Goal: Transaction & Acquisition: Subscribe to service/newsletter

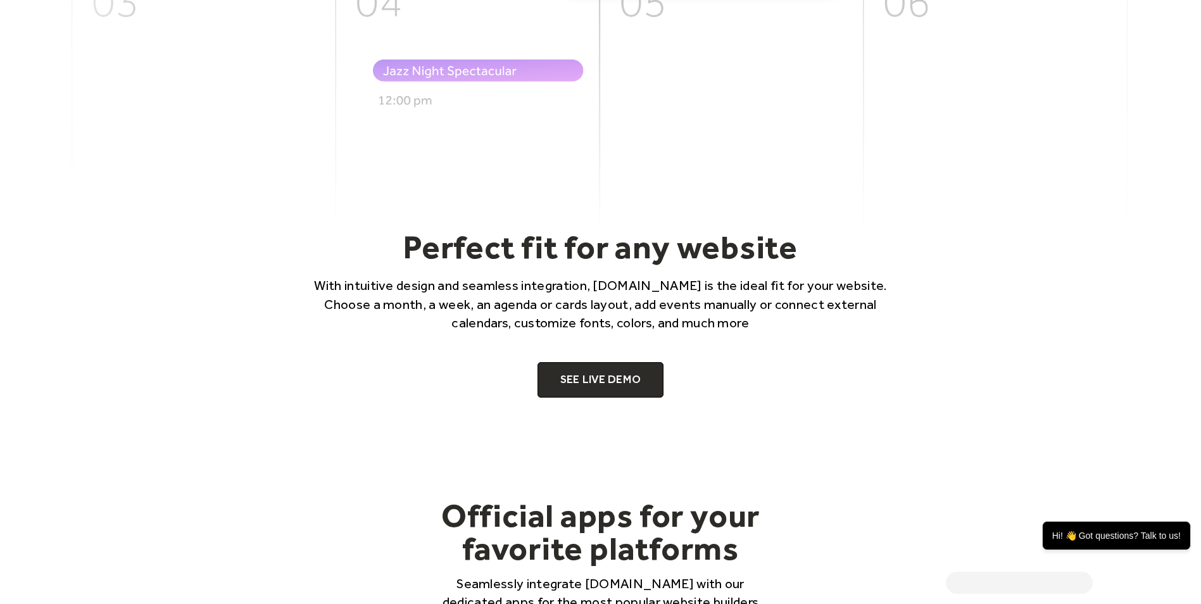
scroll to position [760, 0]
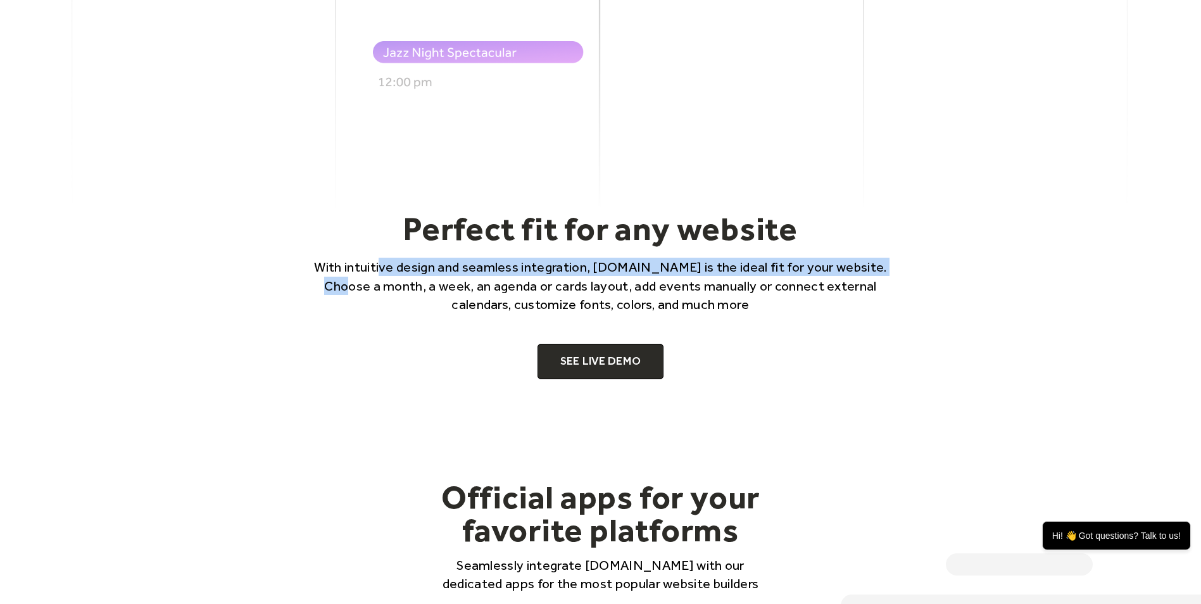
drag, startPoint x: 383, startPoint y: 268, endPoint x: 903, endPoint y: 265, distance: 519.8
click at [903, 265] on p "With intuitive design and seamless integration, [DOMAIN_NAME] is the ideal fit …" at bounding box center [601, 286] width 608 height 56
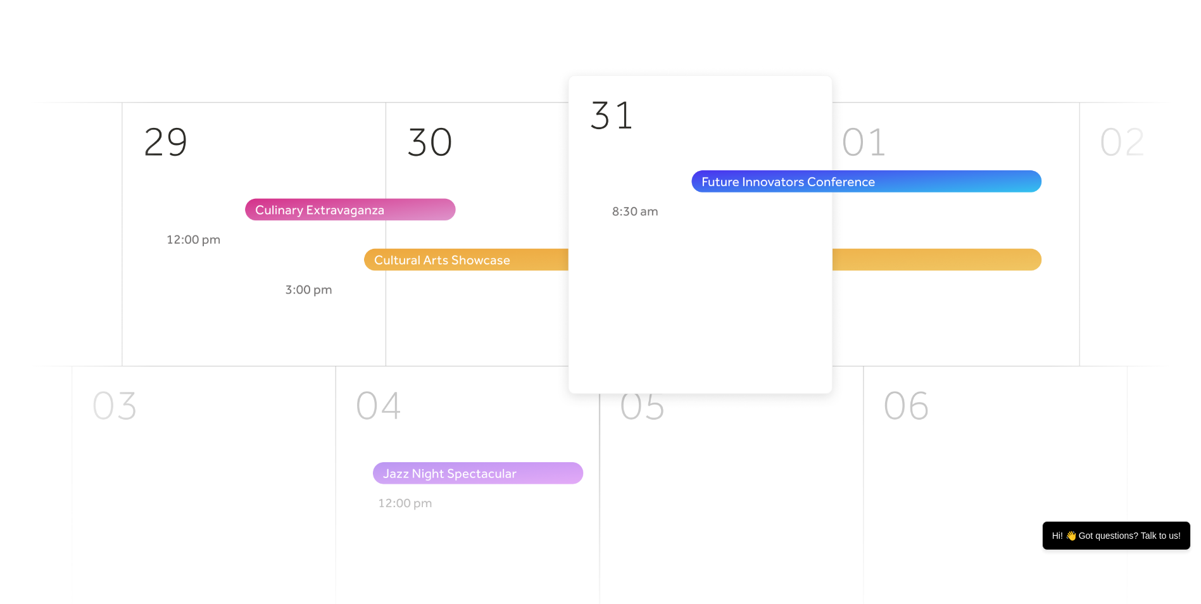
scroll to position [0, 0]
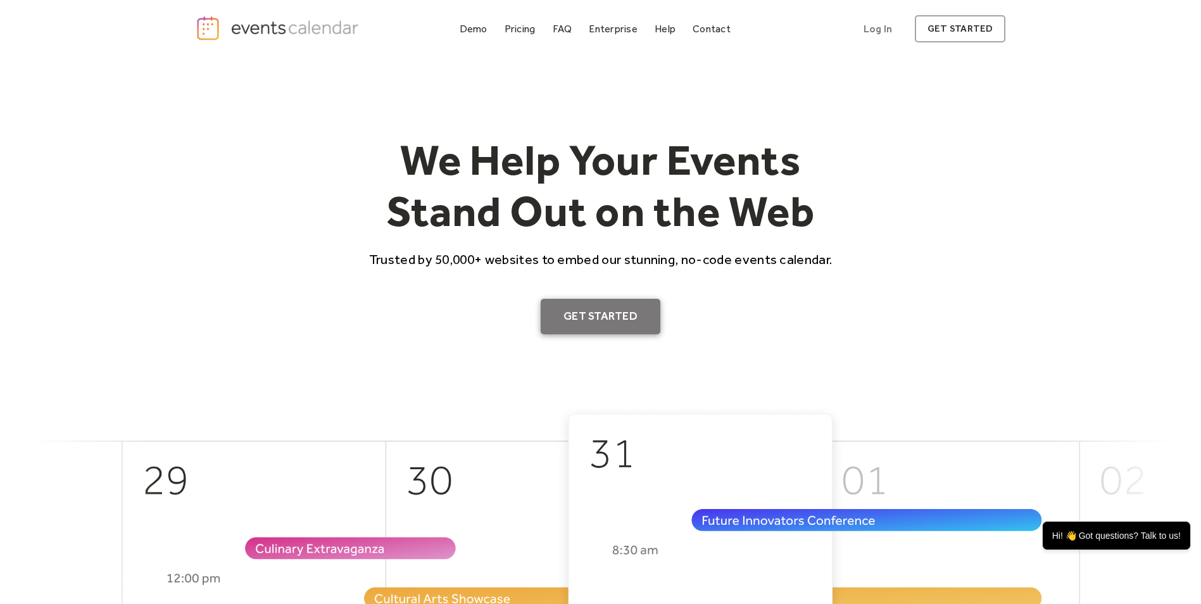
click at [641, 313] on link "Get Started" at bounding box center [601, 316] width 120 height 35
click at [516, 29] on div "Pricing" at bounding box center [520, 28] width 31 height 7
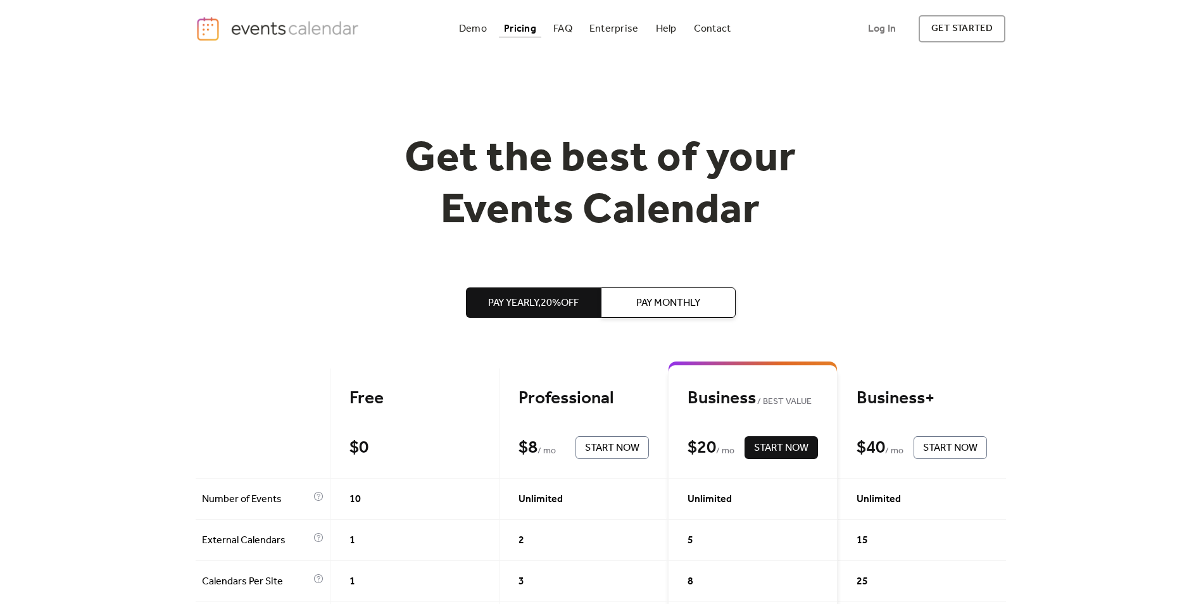
click at [547, 301] on span "Pay Yearly, 20% off" at bounding box center [533, 303] width 91 height 15
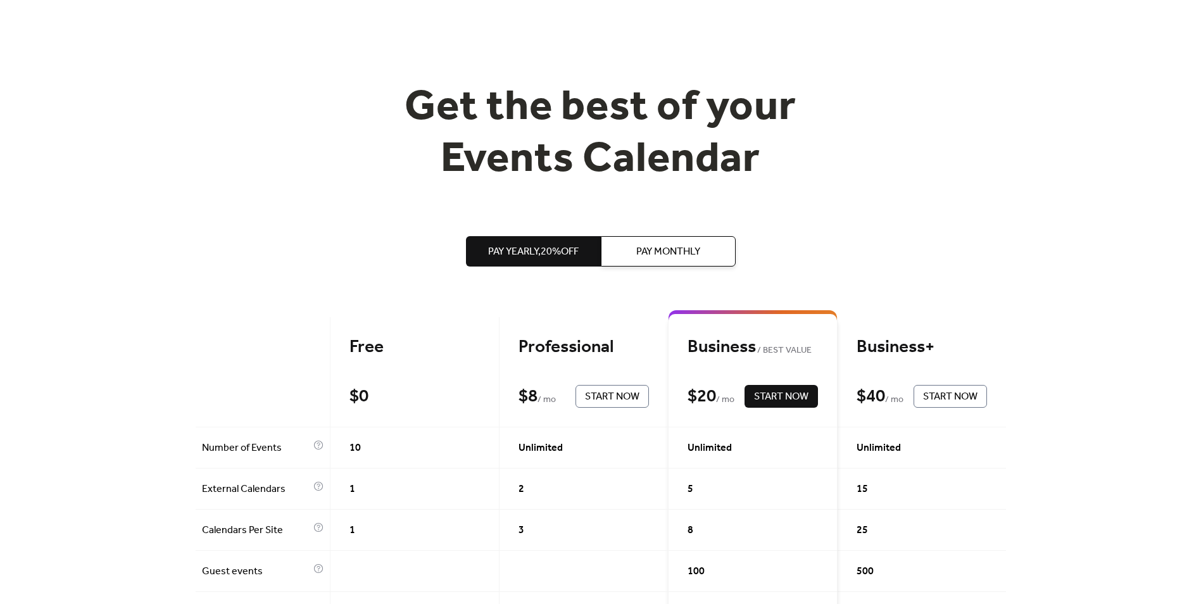
scroll to position [127, 0]
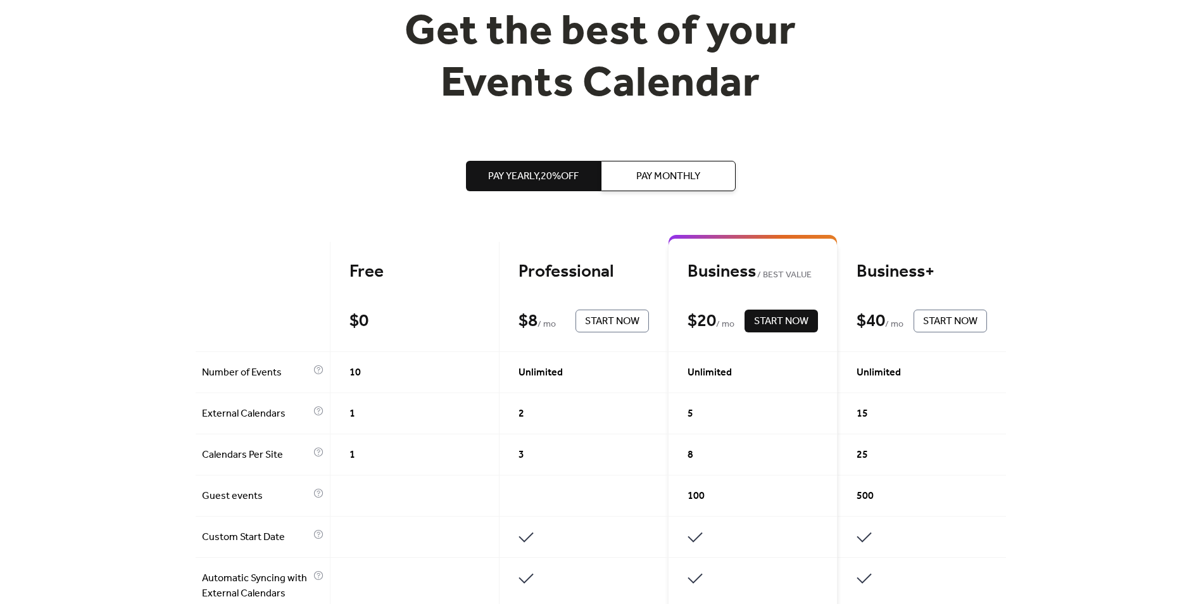
click at [665, 166] on button "Pay Monthly" at bounding box center [668, 176] width 135 height 30
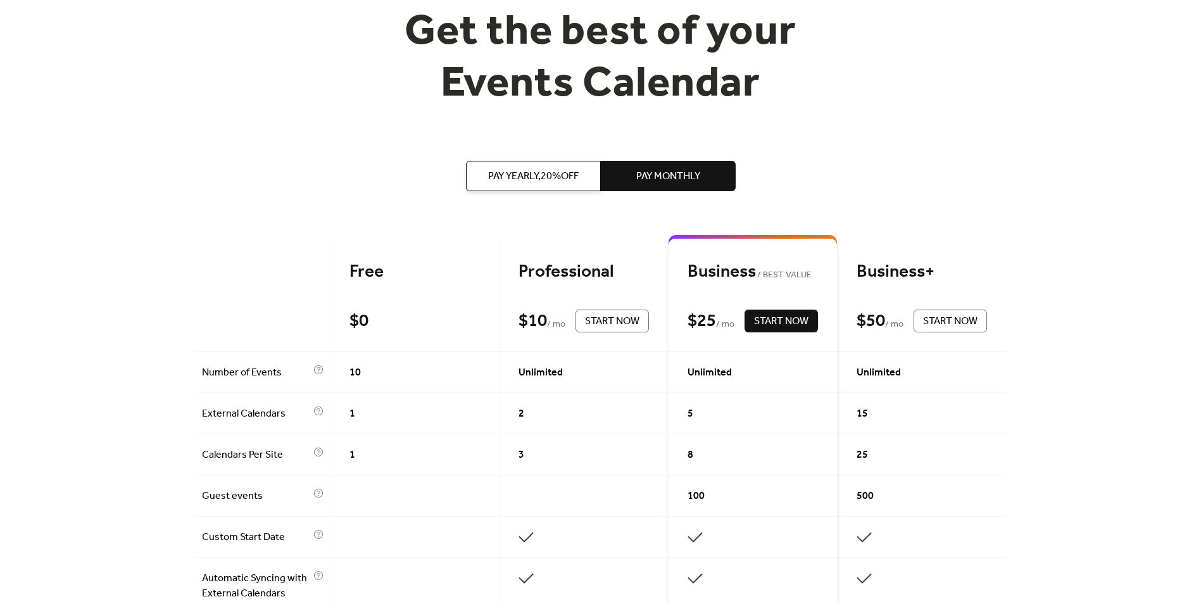
click at [536, 169] on span "Pay Yearly, 20% off" at bounding box center [533, 176] width 91 height 15
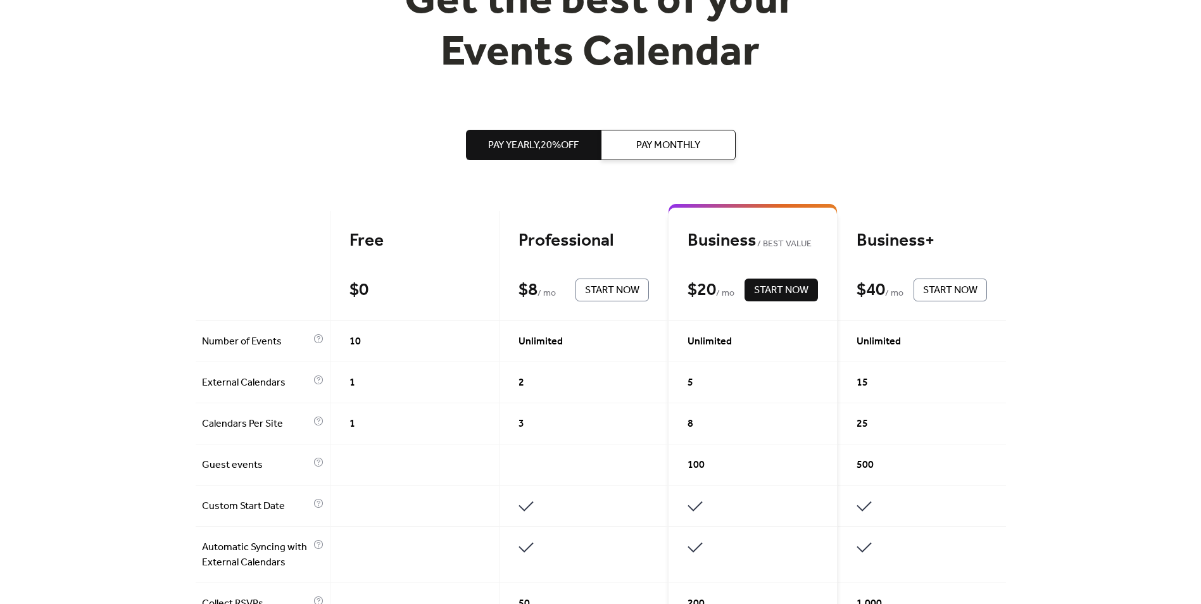
scroll to position [0, 0]
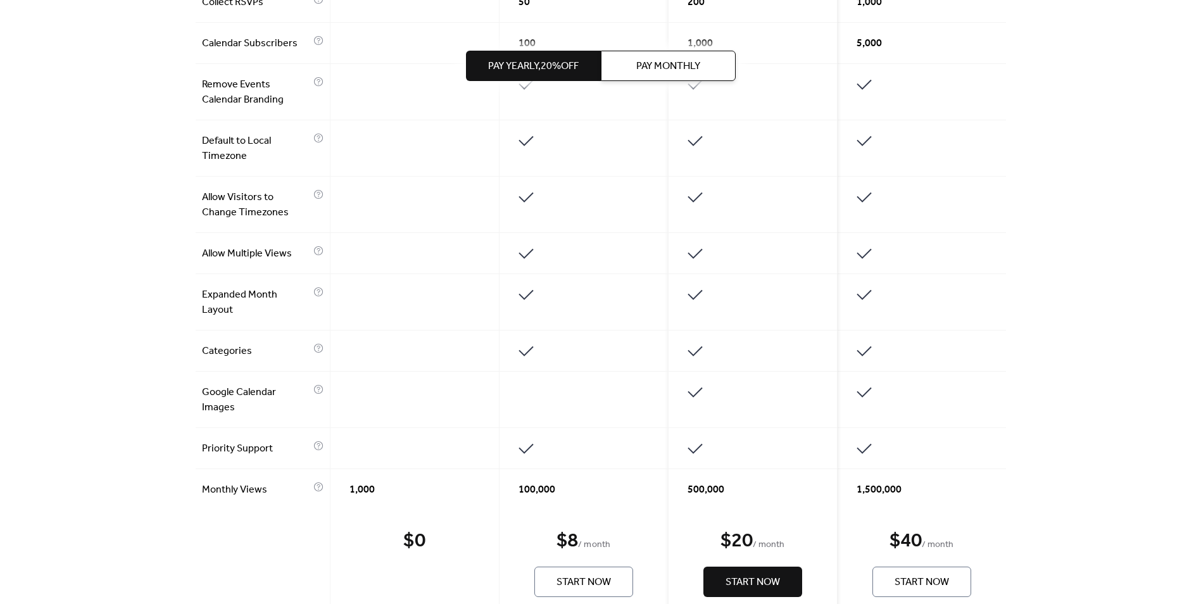
scroll to position [760, 0]
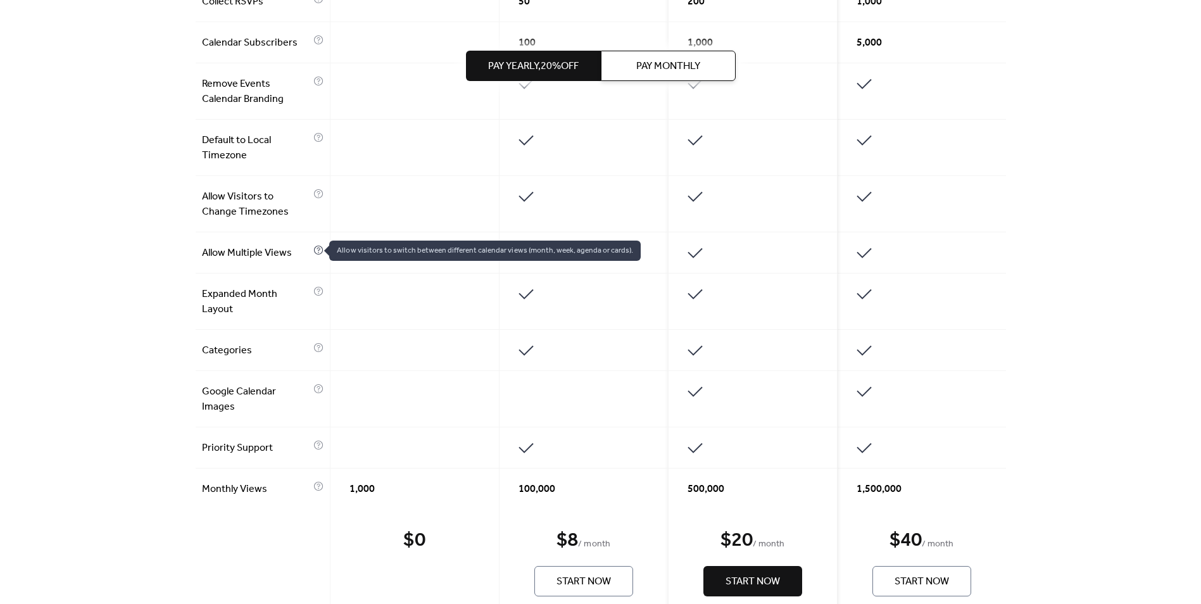
click at [318, 250] on icon at bounding box center [318, 250] width 10 height 10
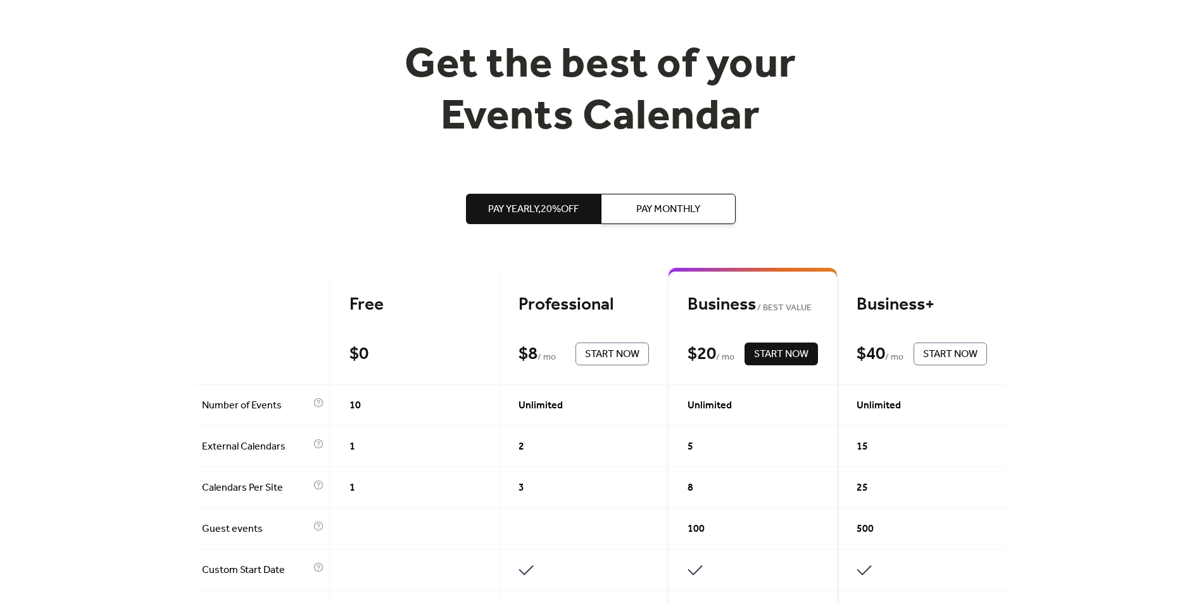
scroll to position [0, 0]
